Goal: Find specific page/section: Find specific page/section

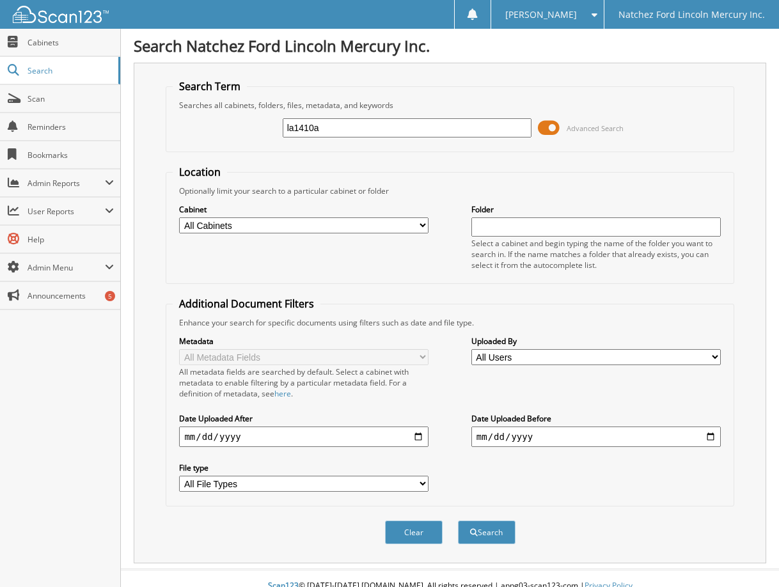
type input "la1410a"
click at [458, 521] on button "Search" at bounding box center [487, 533] width 58 height 24
drag, startPoint x: 336, startPoint y: 127, endPoint x: 240, endPoint y: 123, distance: 96.0
click at [236, 125] on div "la1410a Advanced Search" at bounding box center [450, 128] width 554 height 35
type input ","
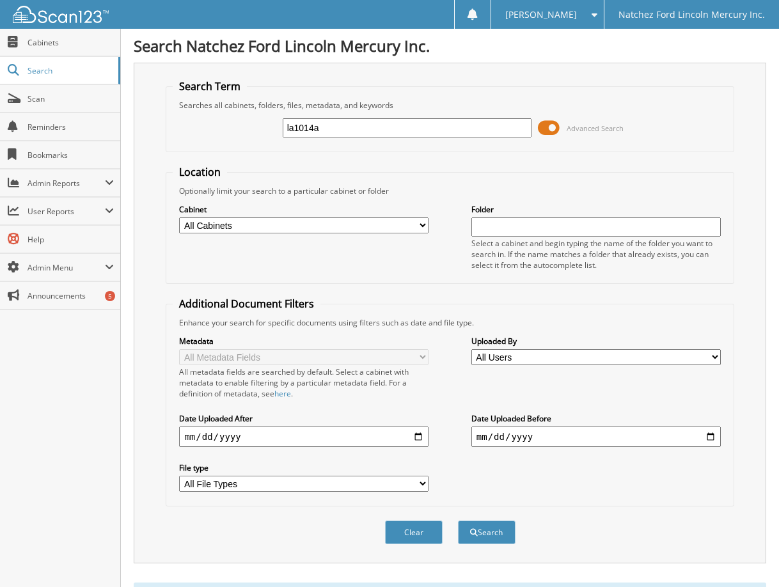
type input "la1014a"
click at [458, 521] on button "Search" at bounding box center [487, 533] width 58 height 24
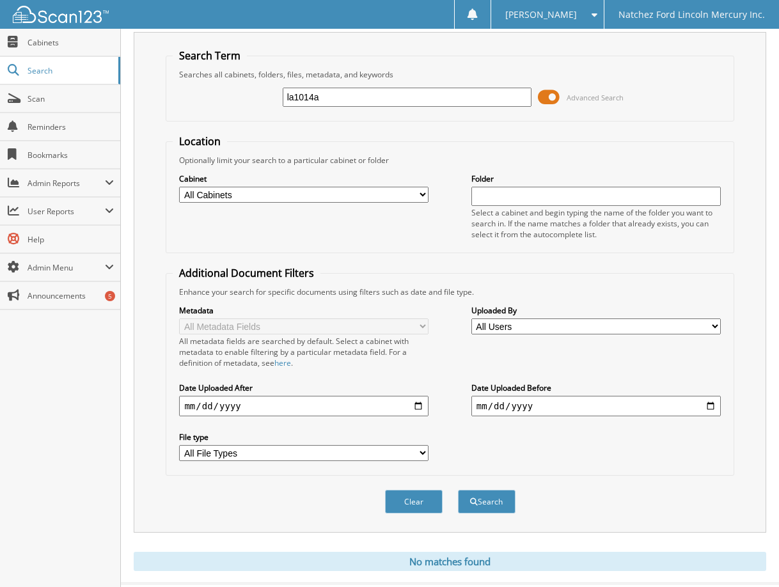
scroll to position [60, 0]
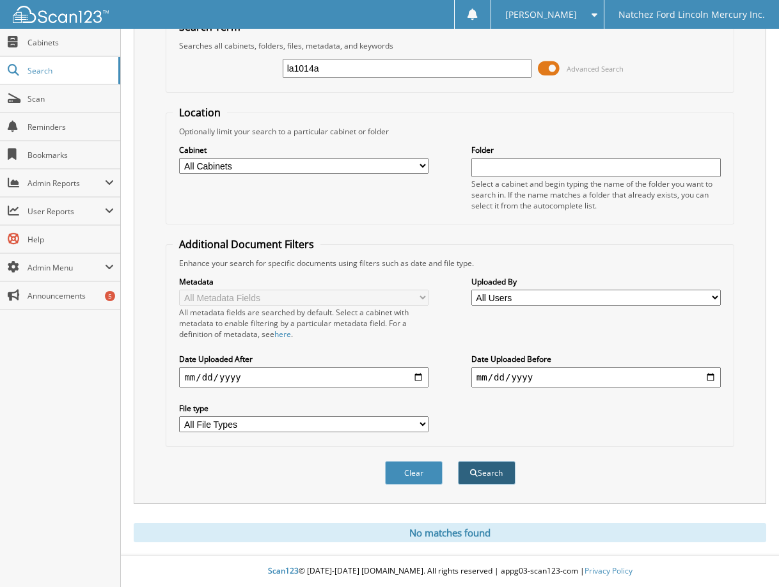
click at [486, 476] on button "Search" at bounding box center [487, 473] width 58 height 24
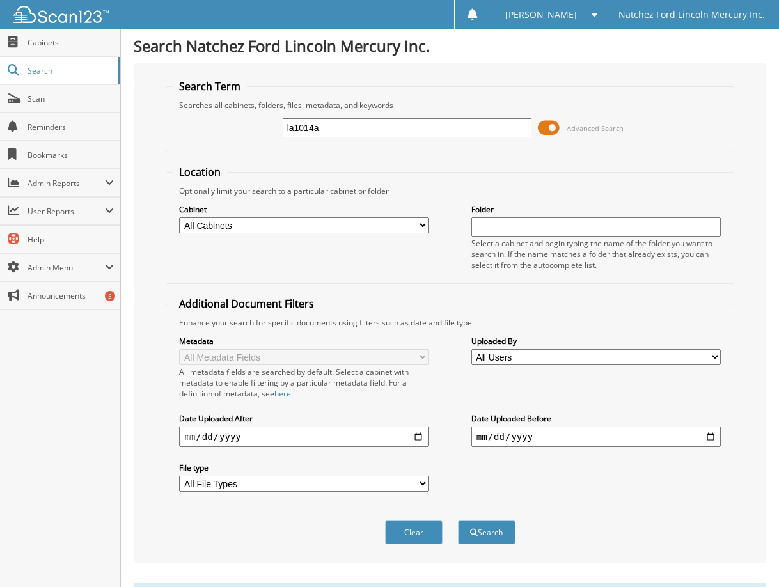
scroll to position [60, 0]
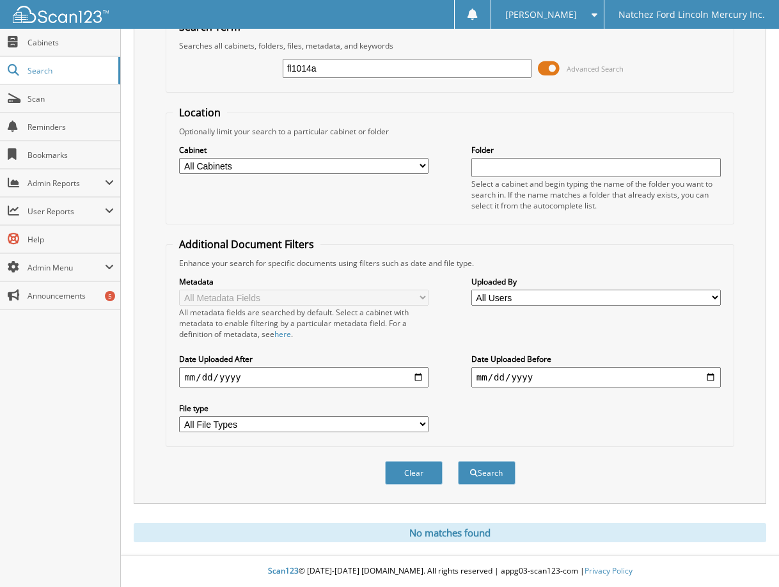
type input "fl1014a"
click at [458, 461] on button "Search" at bounding box center [487, 473] width 58 height 24
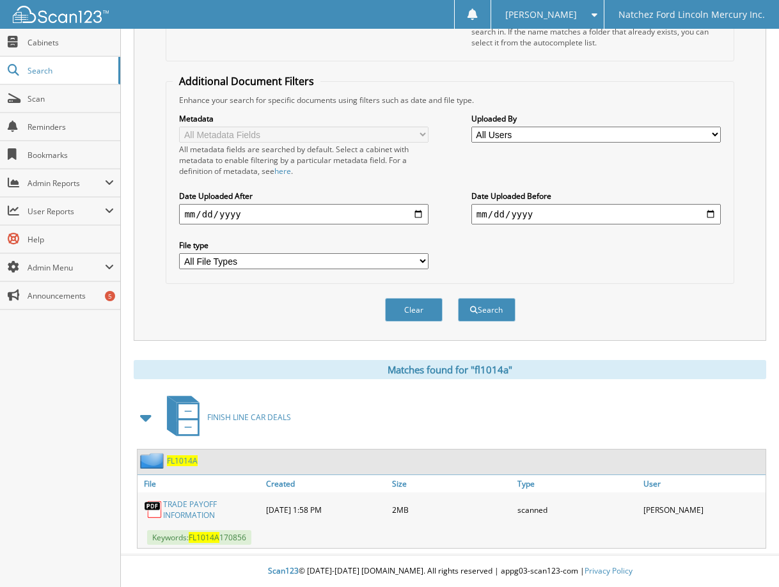
scroll to position [223, 0]
click at [179, 464] on span "FL1014A" at bounding box center [182, 461] width 31 height 11
